Goal: Task Accomplishment & Management: Complete application form

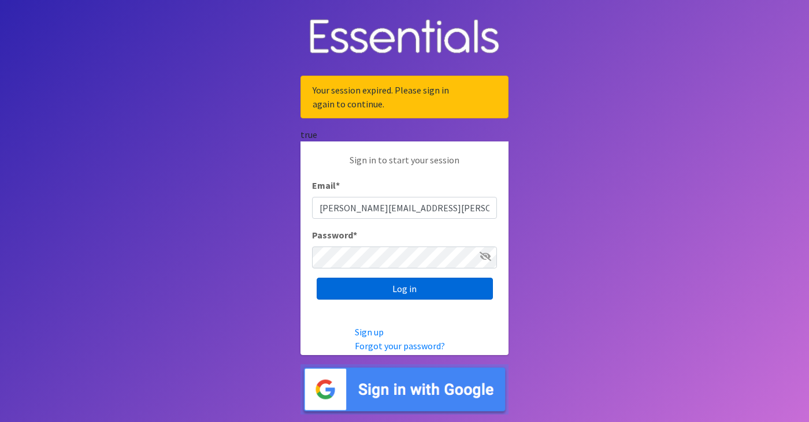
click at [400, 286] on input "Log in" at bounding box center [405, 289] width 176 height 22
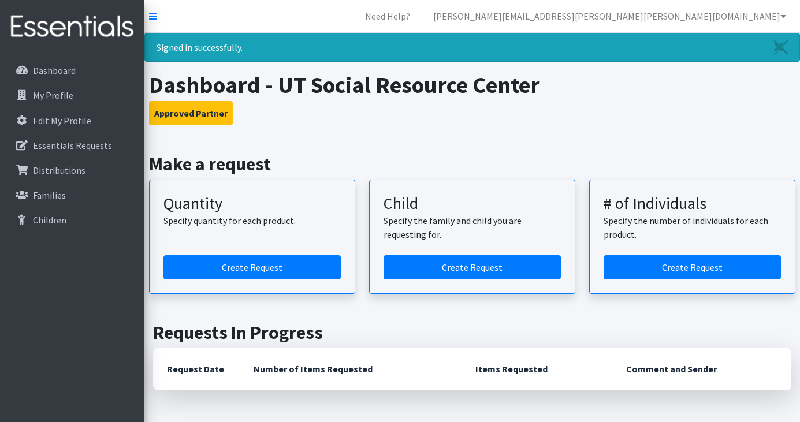
click at [359, 185] on div "Quantity Specify quantity for each product. Create Request Child Specify the fa…" at bounding box center [472, 237] width 647 height 114
click at [360, 188] on div "Quantity Specify quantity for each product. Create Request Child Specify the fa…" at bounding box center [472, 237] width 647 height 114
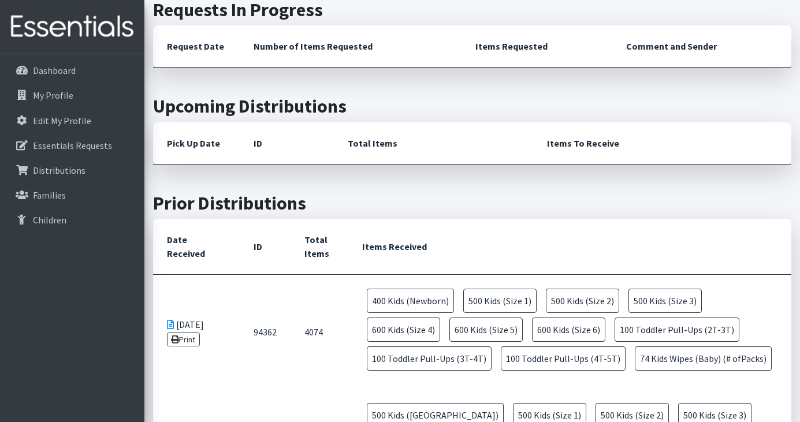
scroll to position [325, 0]
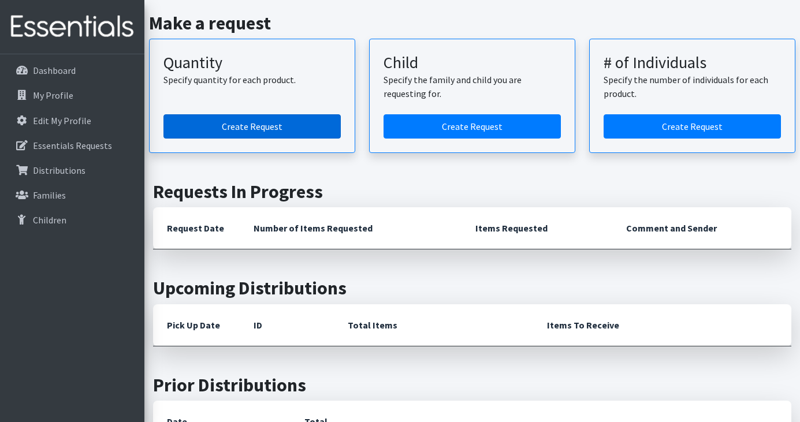
scroll to position [140, 0]
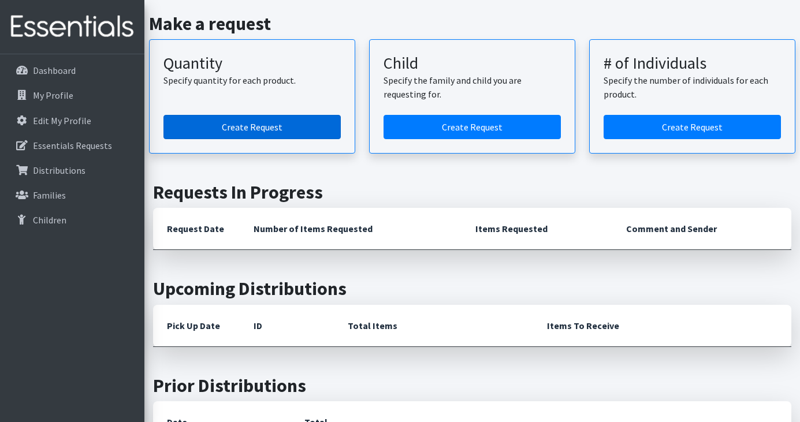
click at [263, 129] on link "Create Request" at bounding box center [251, 127] width 177 height 24
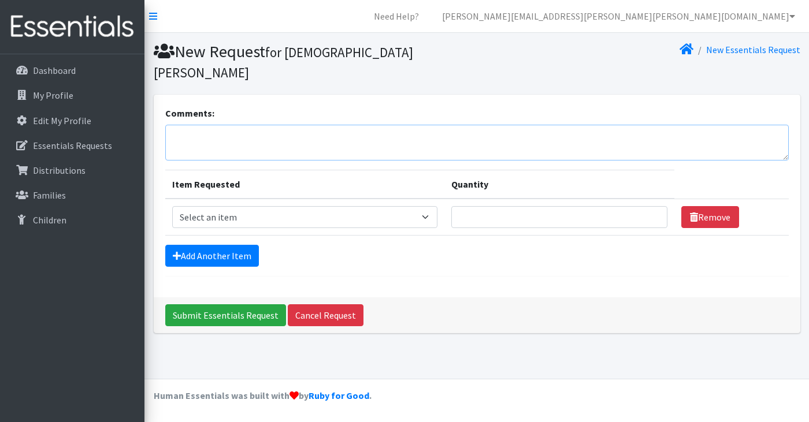
click at [256, 126] on textarea "Comments:" at bounding box center [476, 143] width 623 height 36
type textarea "Requesting pick [DATE] 1:30pm"
select select "3871"
click at [479, 206] on input "Quantity" at bounding box center [559, 217] width 217 height 22
type input "15"
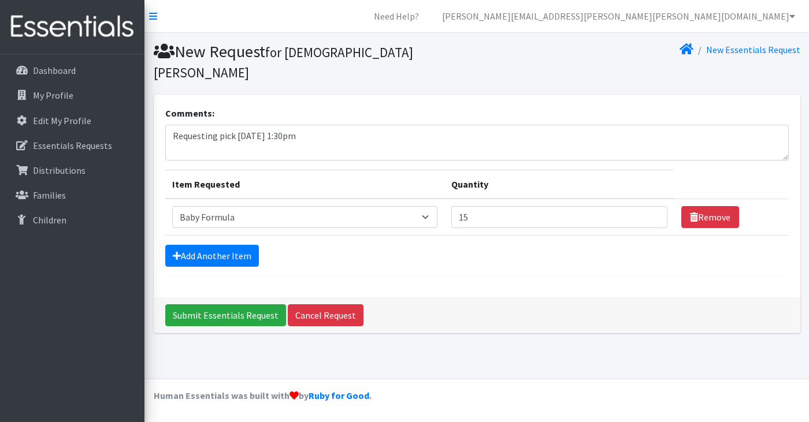
click at [505, 255] on form "Comments: Requesting pick [DATE] 1:30pm Item Requested Quantity Item Requested …" at bounding box center [476, 191] width 623 height 170
select select "451"
click at [489, 206] on input "15" at bounding box center [559, 217] width 217 height 22
type input "1"
type input "250"
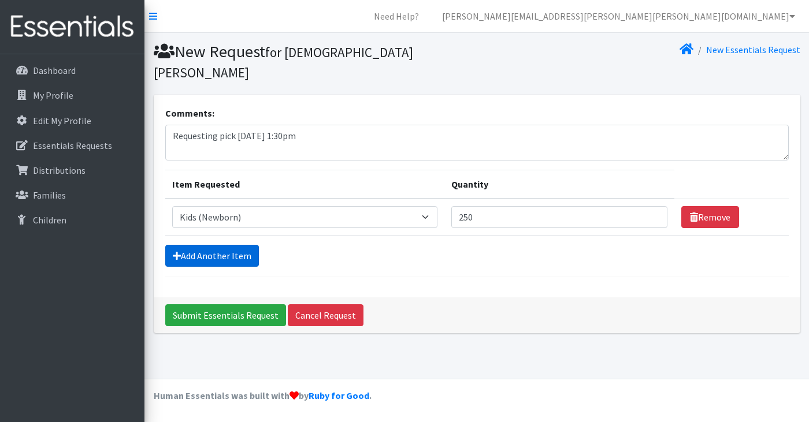
click at [215, 245] on link "Add Another Item" at bounding box center [212, 256] width 94 height 22
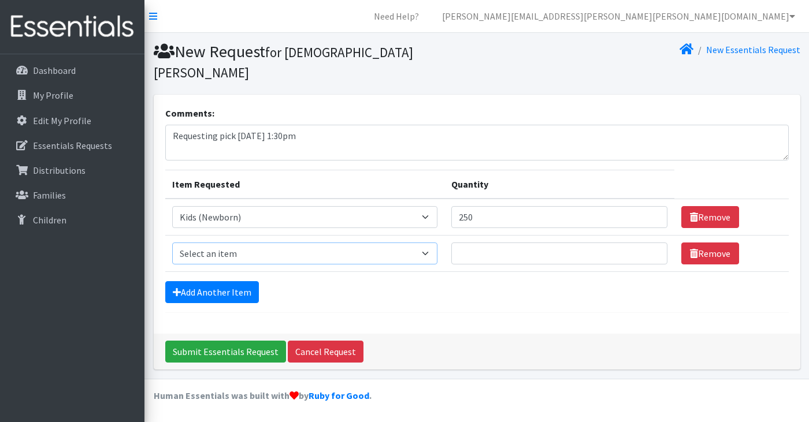
select select "453"
click at [465, 243] on input "Quantity" at bounding box center [559, 254] width 217 height 22
type input "250"
click at [237, 281] on link "Add Another Item" at bounding box center [212, 292] width 94 height 22
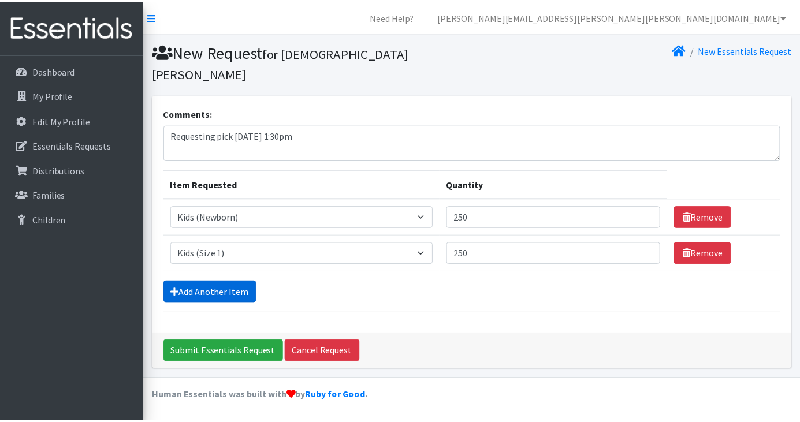
scroll to position [16, 0]
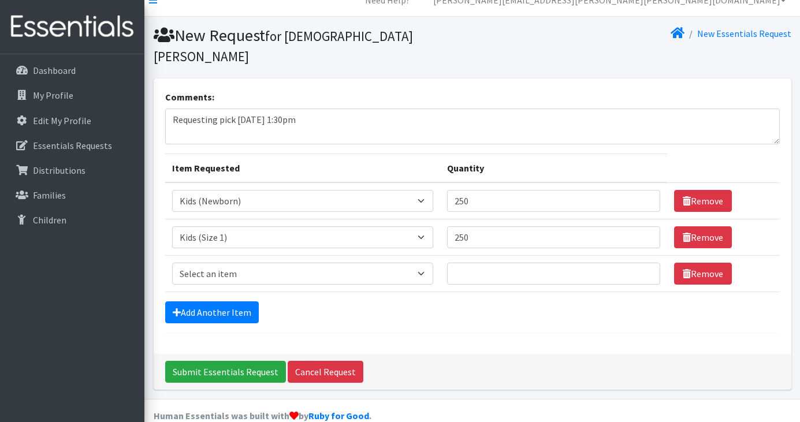
click at [228, 256] on td "Item Requested Select an item Baby Formula Kids (Newborn) Kids (Preemie) Kids (…" at bounding box center [302, 274] width 275 height 36
select select "440"
click at [494, 263] on input "Quantity" at bounding box center [553, 274] width 213 height 22
type input "2"
type input "400"
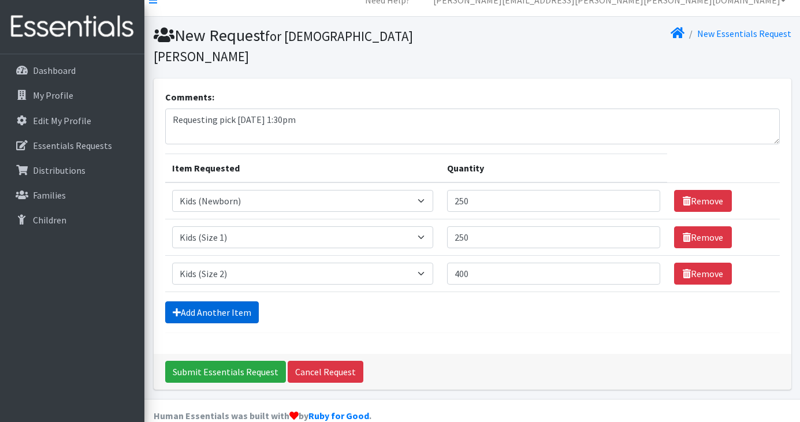
click at [234, 301] on link "Add Another Item" at bounding box center [212, 312] width 94 height 22
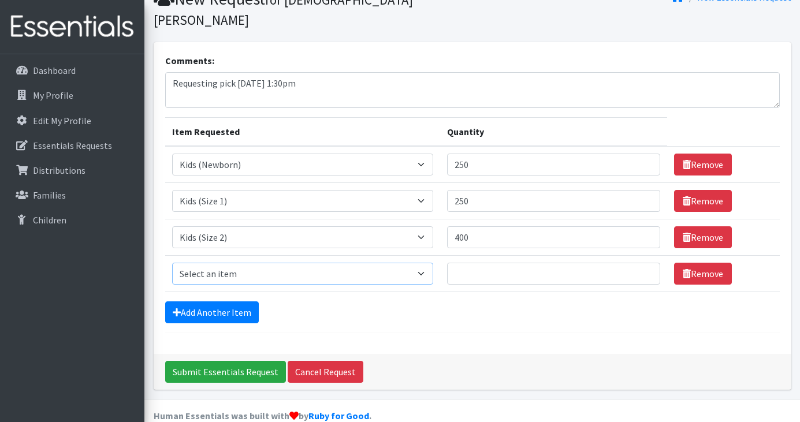
select select "442"
click at [469, 263] on input "Quantity" at bounding box center [553, 274] width 213 height 22
type input "500"
click at [214, 301] on link "Add Another Item" at bounding box center [212, 312] width 94 height 22
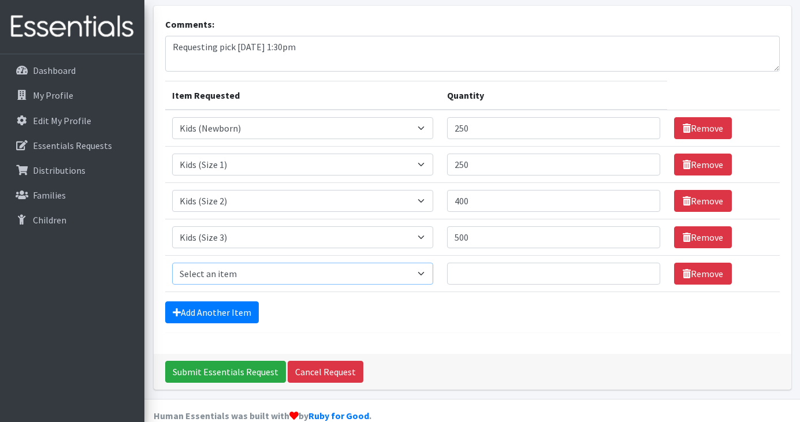
select select "459"
click at [479, 263] on input "Quantity" at bounding box center [553, 274] width 213 height 22
type input "500"
click at [224, 301] on link "Add Another Item" at bounding box center [212, 312] width 94 height 22
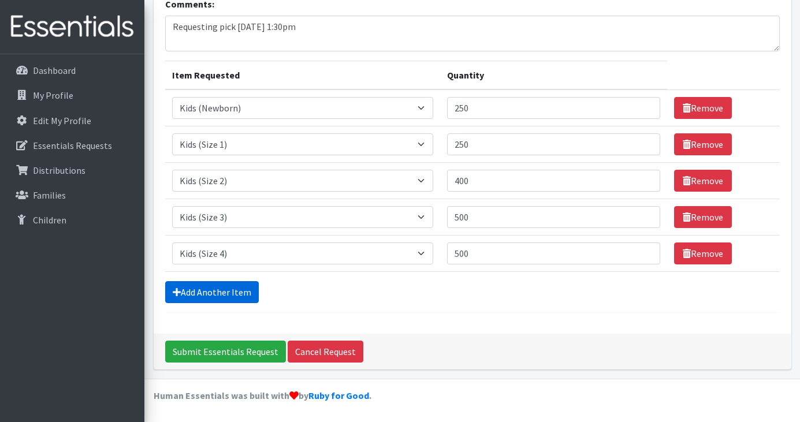
scroll to position [125, 0]
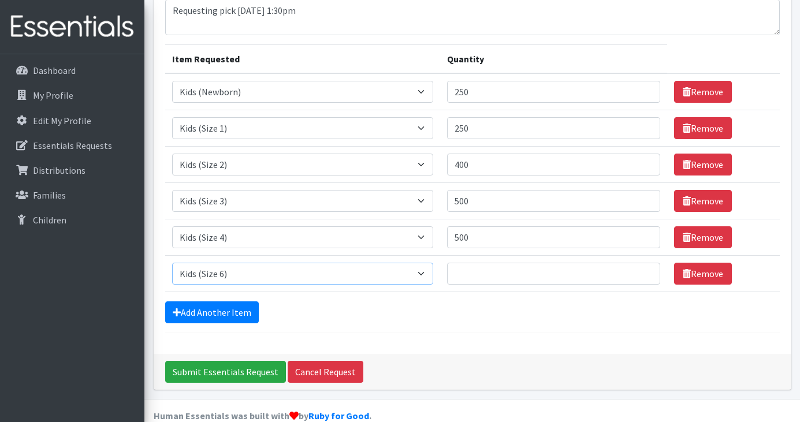
select select "460"
click at [464, 263] on input "Quantity" at bounding box center [553, 274] width 213 height 22
type input "500"
click at [207, 301] on link "Add Another Item" at bounding box center [212, 312] width 94 height 22
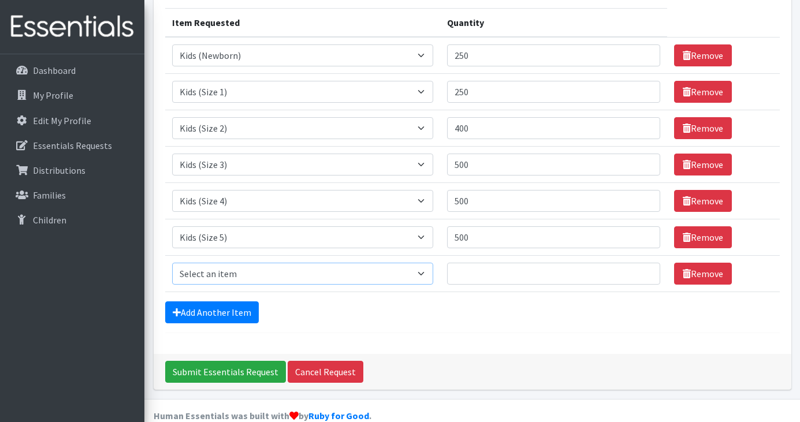
select select "462"
click at [470, 263] on input "Quantity" at bounding box center [553, 274] width 213 height 22
type input "500"
click at [224, 301] on link "Add Another Item" at bounding box center [212, 312] width 94 height 22
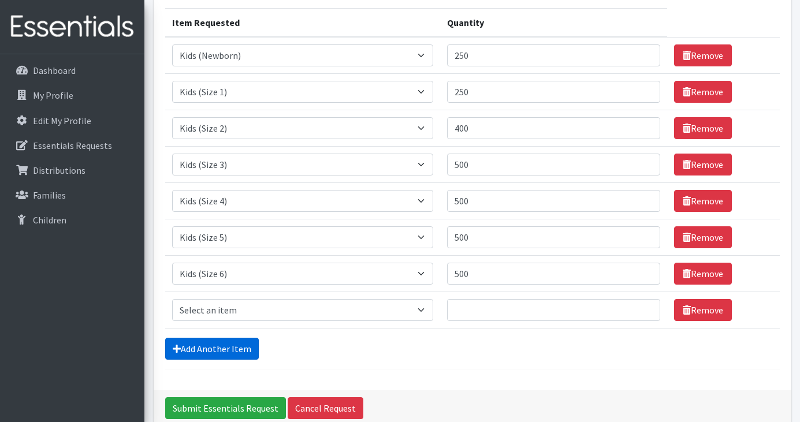
scroll to position [198, 0]
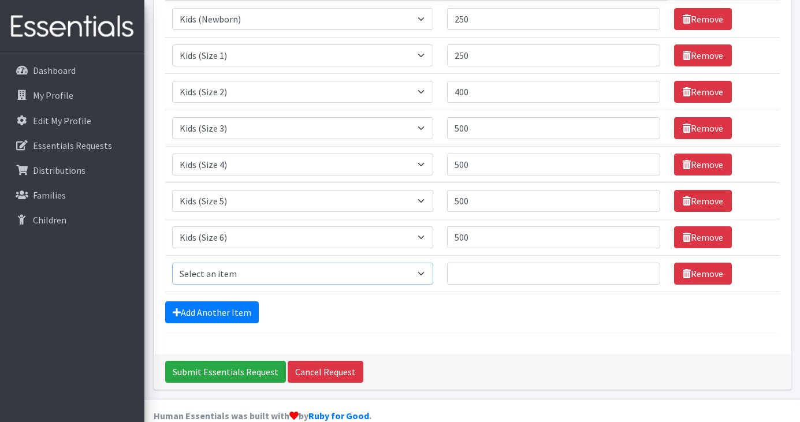
select select "1683"
click at [483, 263] on input "Quantity" at bounding box center [553, 274] width 213 height 22
type input "500"
click at [248, 301] on link "Add Another Item" at bounding box center [212, 312] width 94 height 22
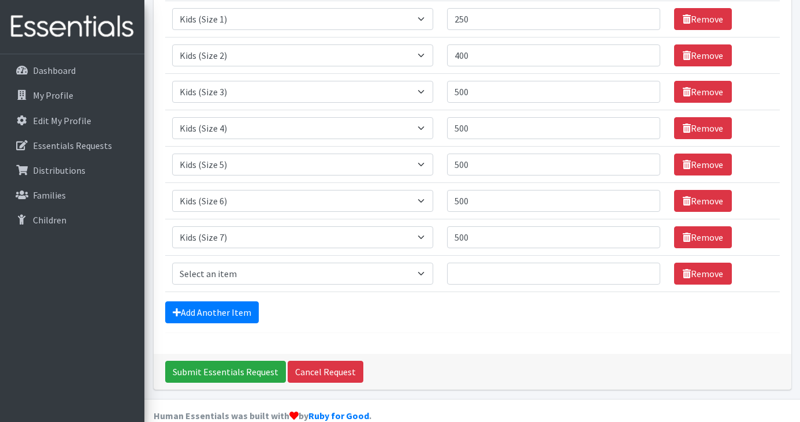
click at [231, 270] on td "Item Requested Select an item Baby Formula Kids (Newborn) Kids (Preemie) Kids (…" at bounding box center [302, 274] width 275 height 36
select select "444"
click at [453, 263] on input "Quantity" at bounding box center [553, 274] width 213 height 22
type input "3"
type input "250"
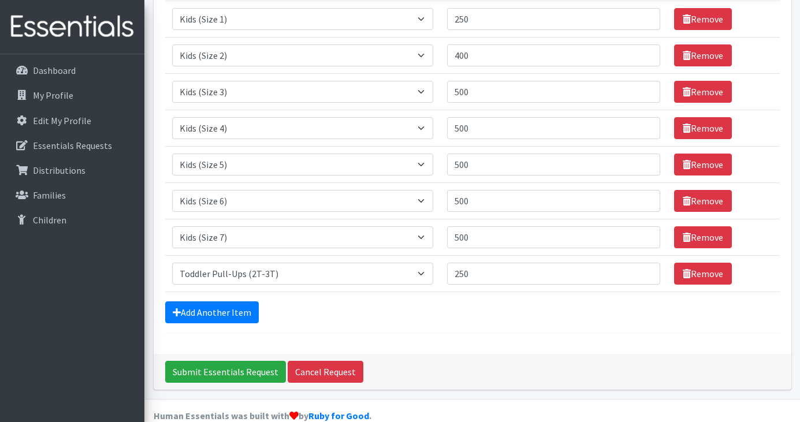
click at [237, 277] on form "Comments: Requesting pick [DATE] 1:30pm Item Requested Quantity Item Requested …" at bounding box center [472, 102] width 615 height 461
click at [235, 301] on link "Add Another Item" at bounding box center [212, 312] width 94 height 22
select select "445"
click at [460, 263] on input "Quantity" at bounding box center [553, 274] width 213 height 22
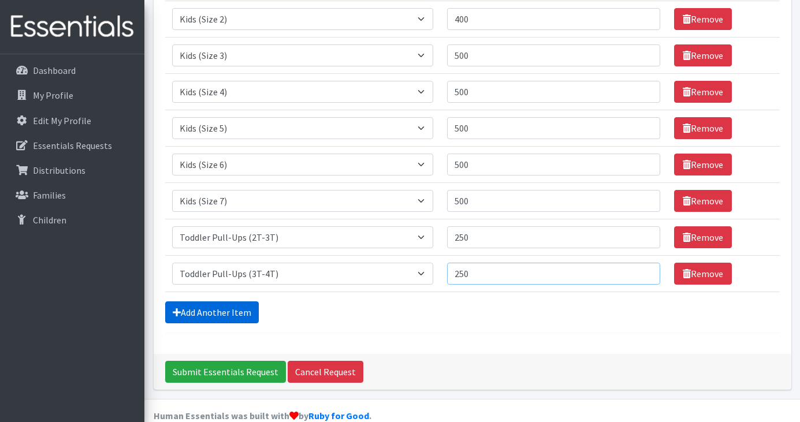
type input "250"
click at [213, 301] on link "Add Another Item" at bounding box center [212, 312] width 94 height 22
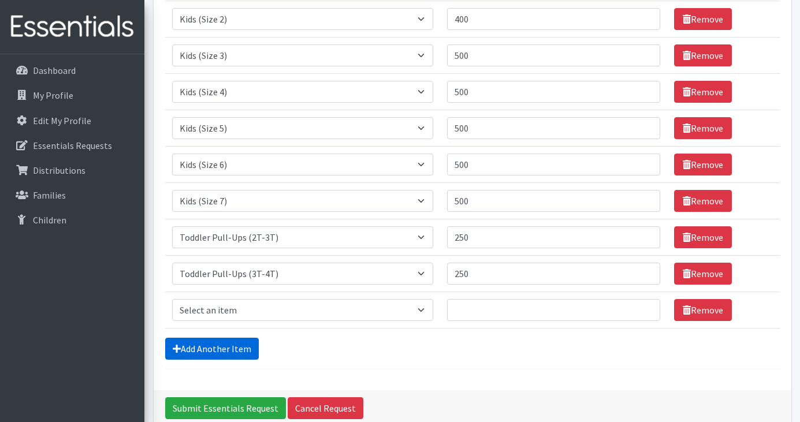
scroll to position [307, 0]
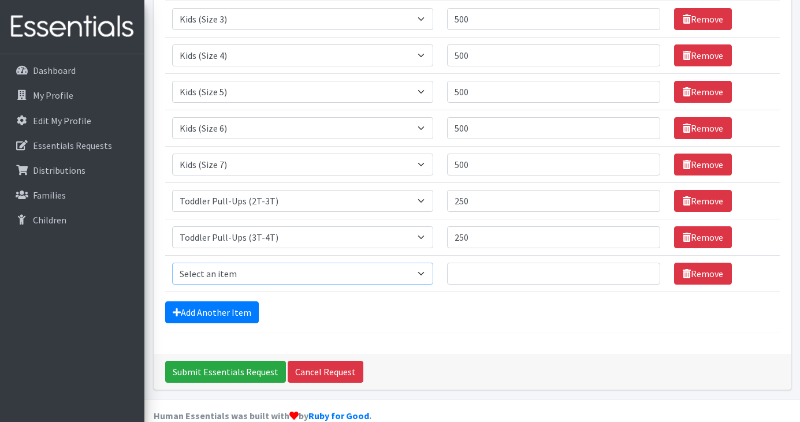
select select "446"
click at [467, 263] on input "Quantity" at bounding box center [553, 274] width 213 height 22
type input "250"
click at [193, 301] on link "Add Another Item" at bounding box center [212, 312] width 94 height 22
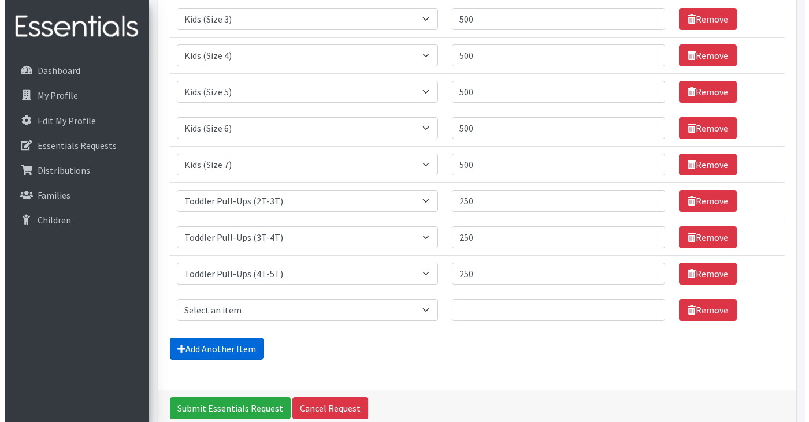
scroll to position [344, 0]
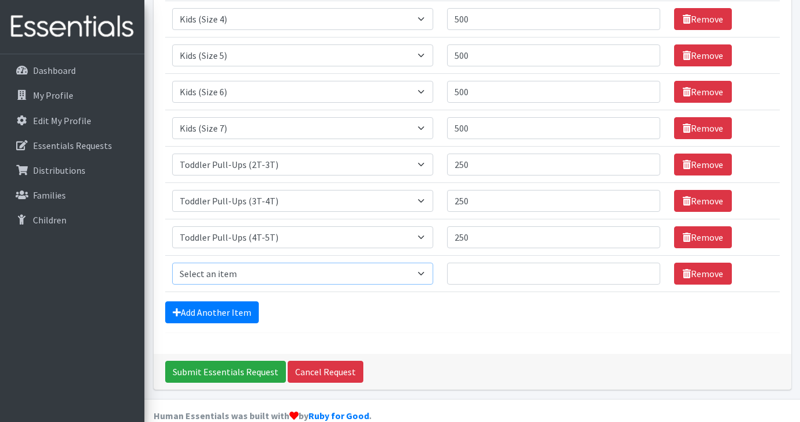
select select "434"
click at [472, 263] on input "Quantity" at bounding box center [553, 274] width 213 height 22
type input "100"
click at [415, 311] on form "Comments: Requesting pick [DATE] 1:30pm Item Requested Quantity Item Requested …" at bounding box center [472, 48] width 615 height 571
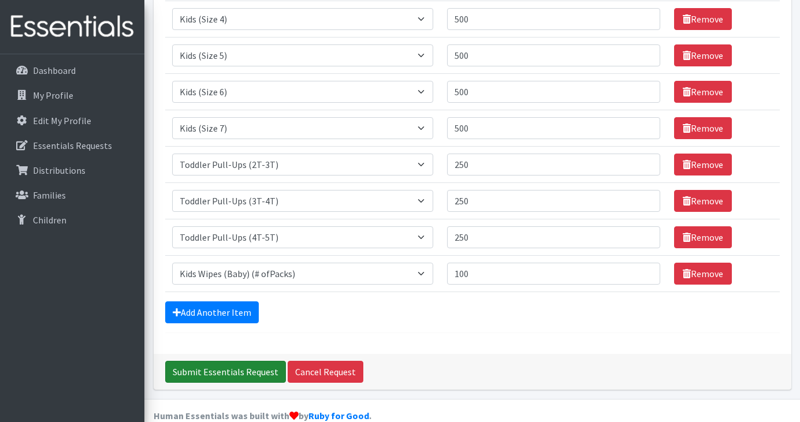
click at [243, 361] on input "Submit Essentials Request" at bounding box center [225, 372] width 121 height 22
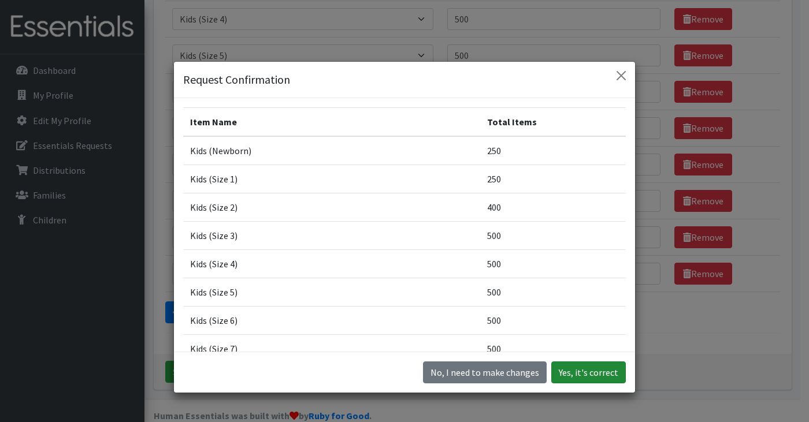
click at [593, 377] on button "Yes, it's correct" at bounding box center [588, 373] width 75 height 22
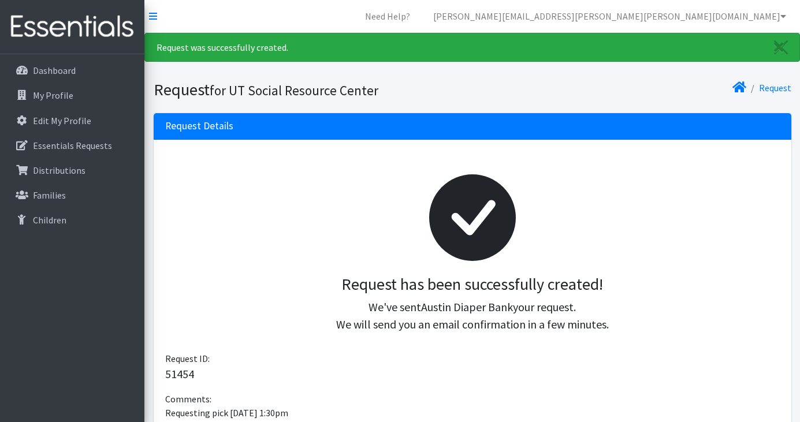
click at [373, 265] on div at bounding box center [472, 218] width 596 height 114
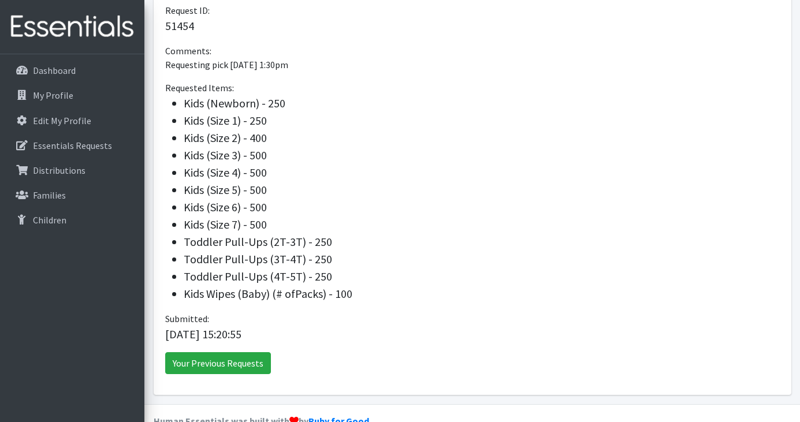
scroll to position [373, 0]
